Goal: Information Seeking & Learning: Learn about a topic

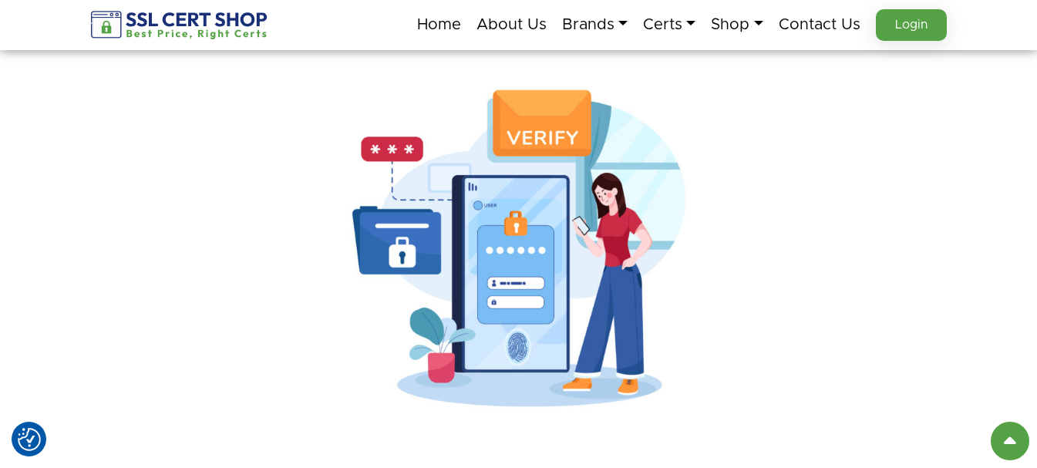
scroll to position [154, 0]
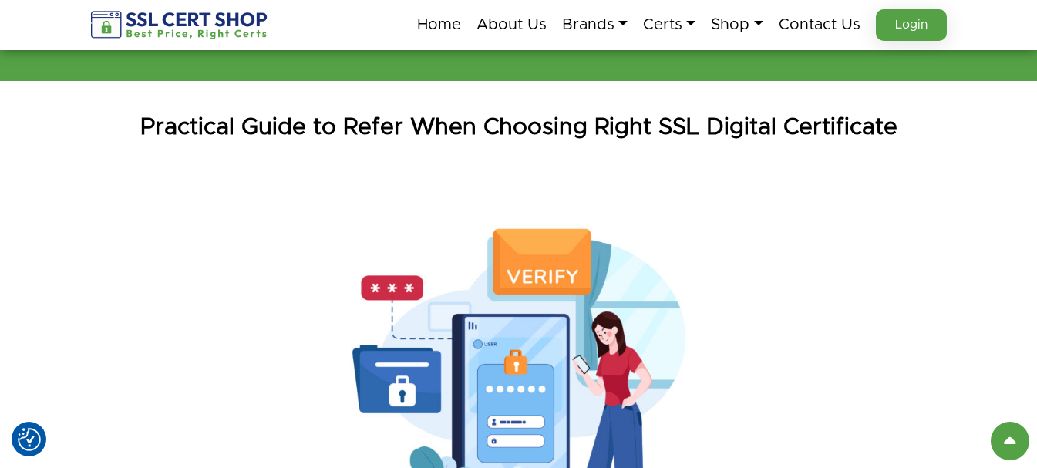
click at [460, 298] on img at bounding box center [519, 387] width 617 height 412
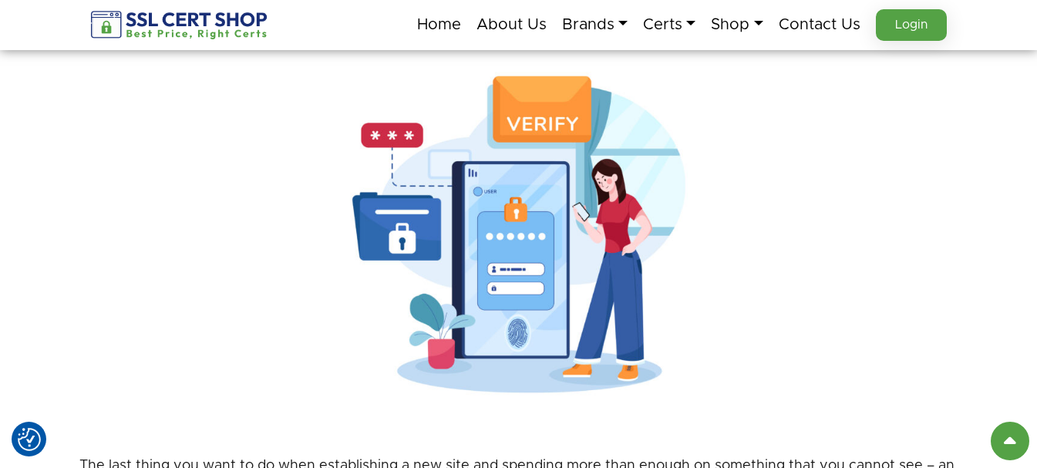
scroll to position [309, 0]
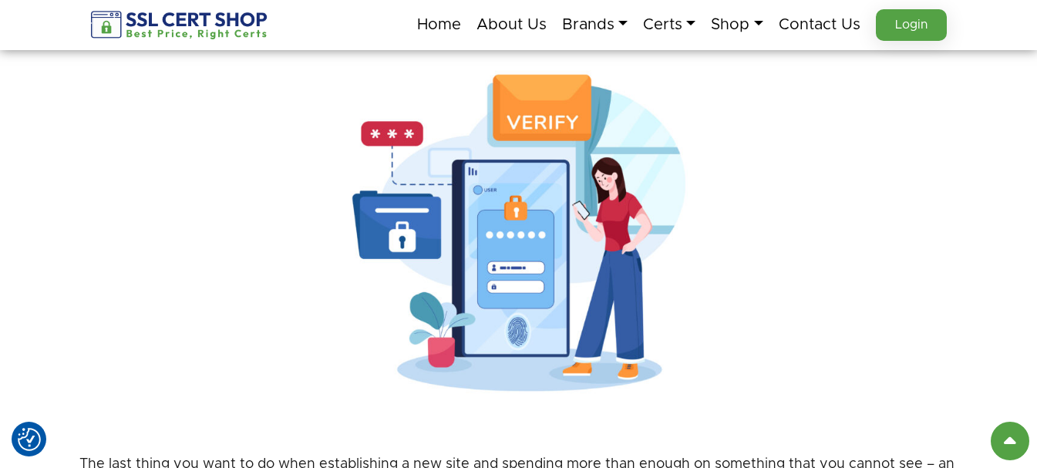
click at [496, 176] on img at bounding box center [519, 233] width 617 height 412
drag, startPoint x: 494, startPoint y: 176, endPoint x: 447, endPoint y: 231, distance: 72.2
click at [447, 231] on img at bounding box center [519, 233] width 617 height 412
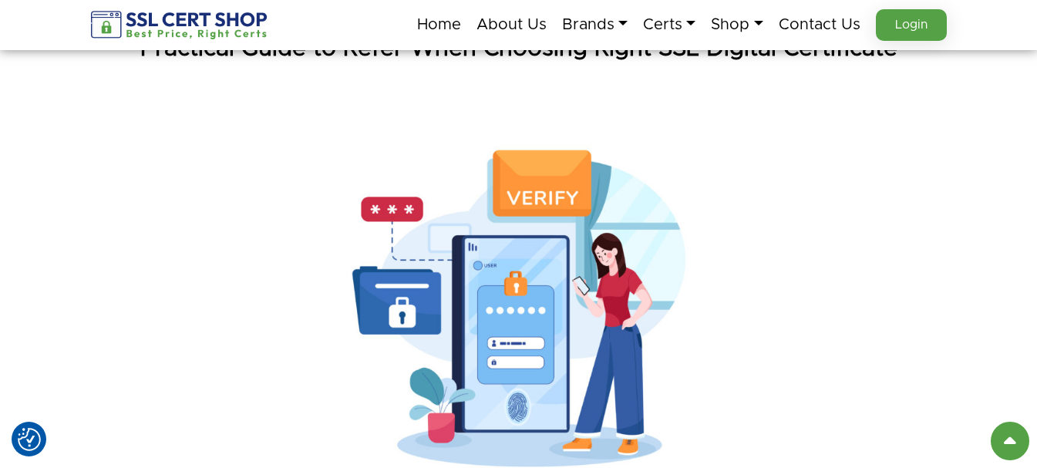
scroll to position [77, 0]
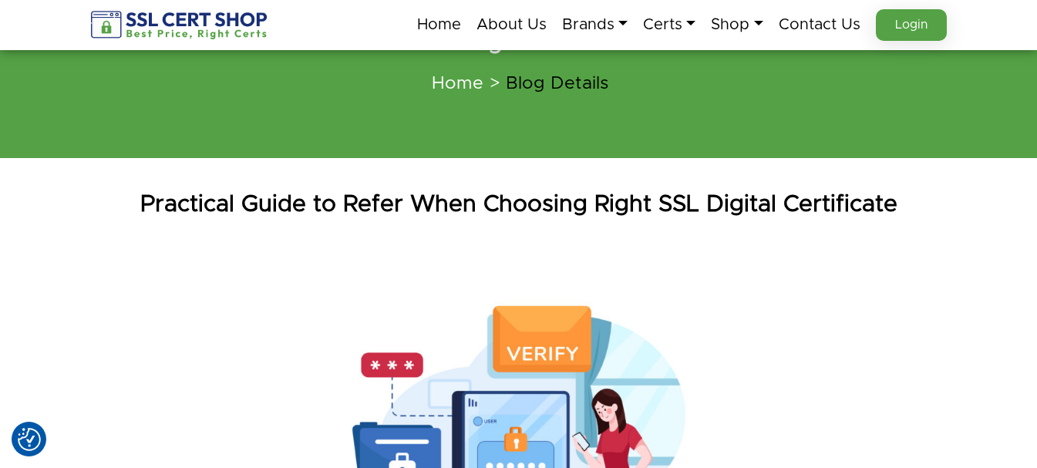
click at [159, 265] on div at bounding box center [518, 464] width 879 height 412
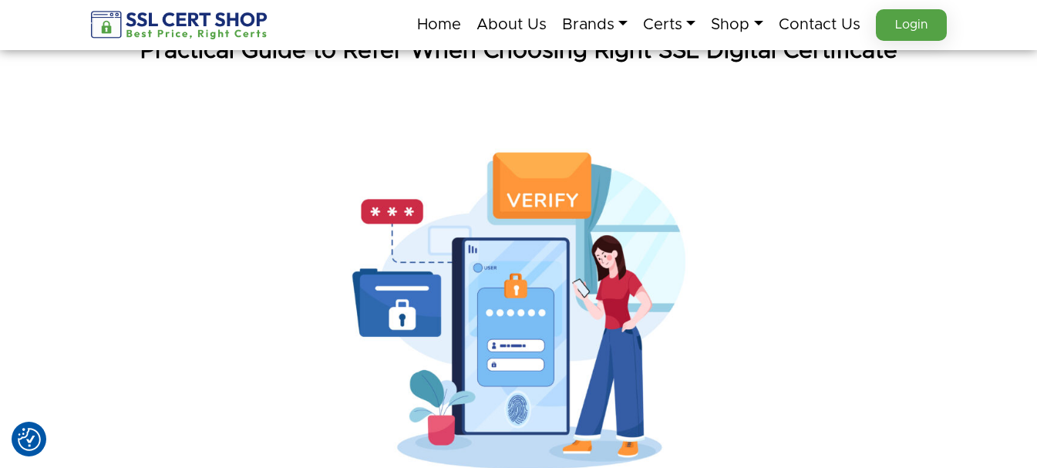
scroll to position [231, 0]
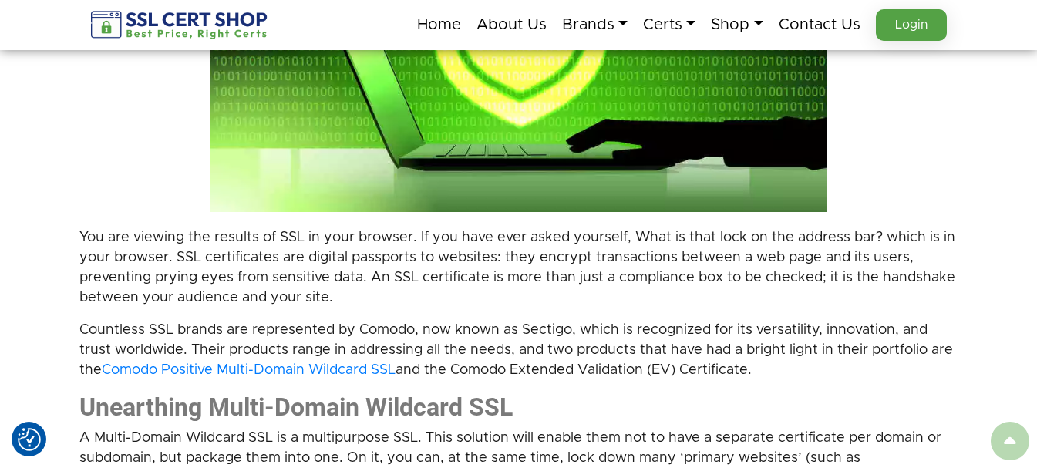
scroll to position [154, 0]
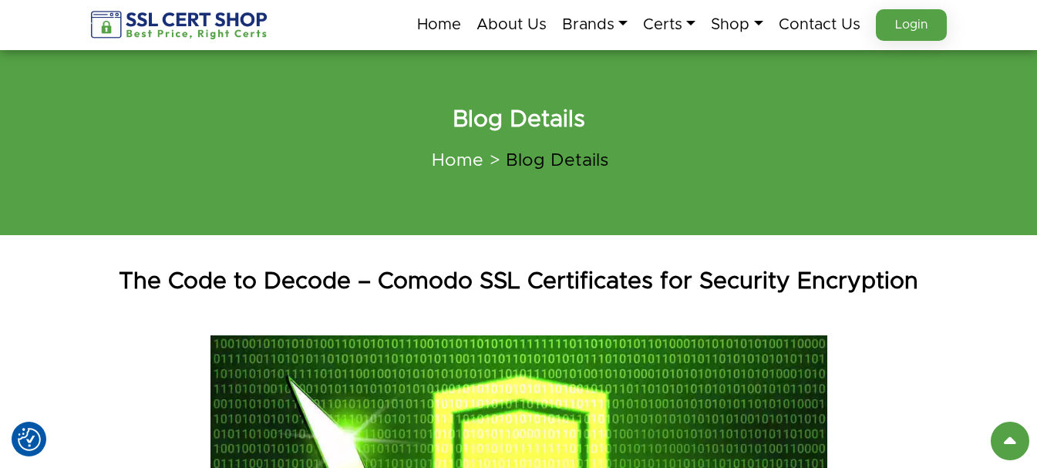
click at [86, 197] on section "Blog Details Home Blog Details" at bounding box center [518, 142] width 1037 height 185
